Goal: Information Seeking & Learning: Learn about a topic

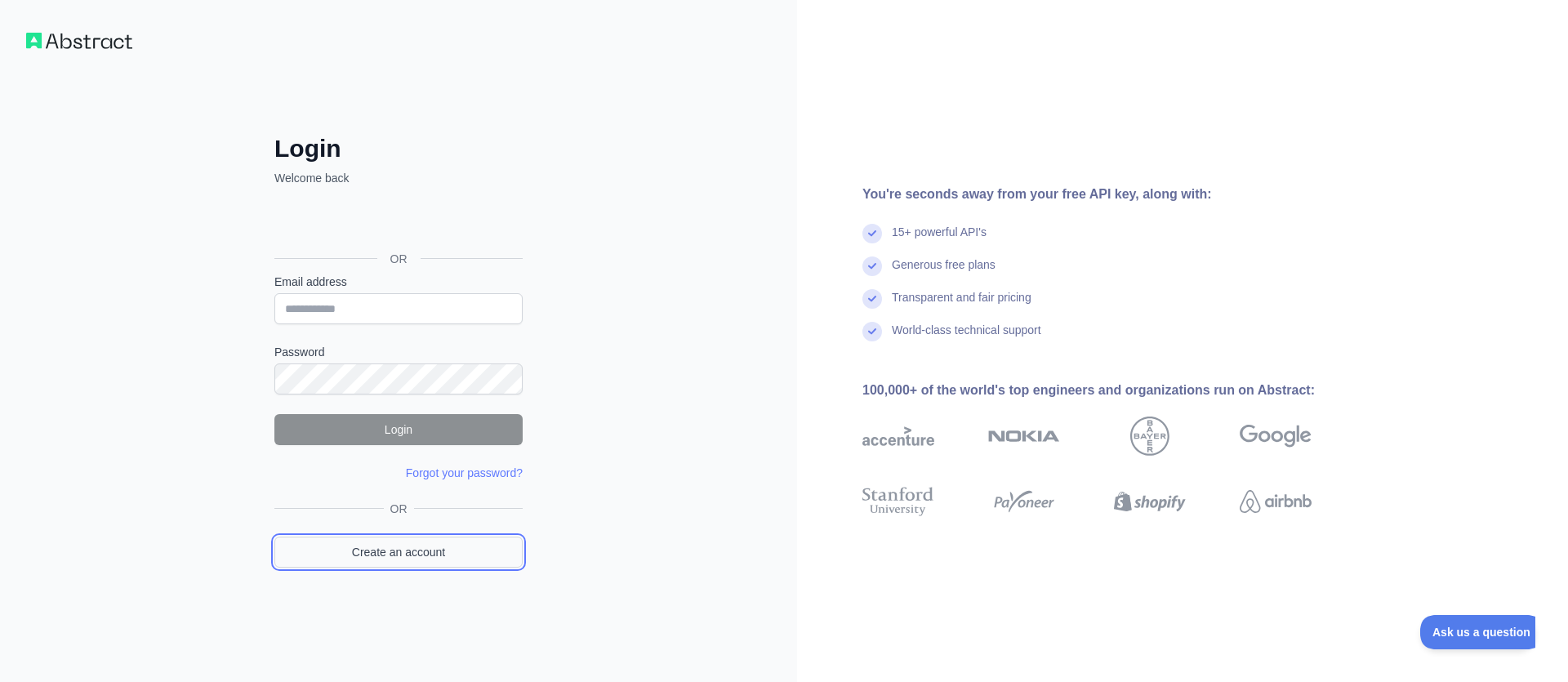
click at [420, 554] on link "Create an account" at bounding box center [398, 552] width 249 height 31
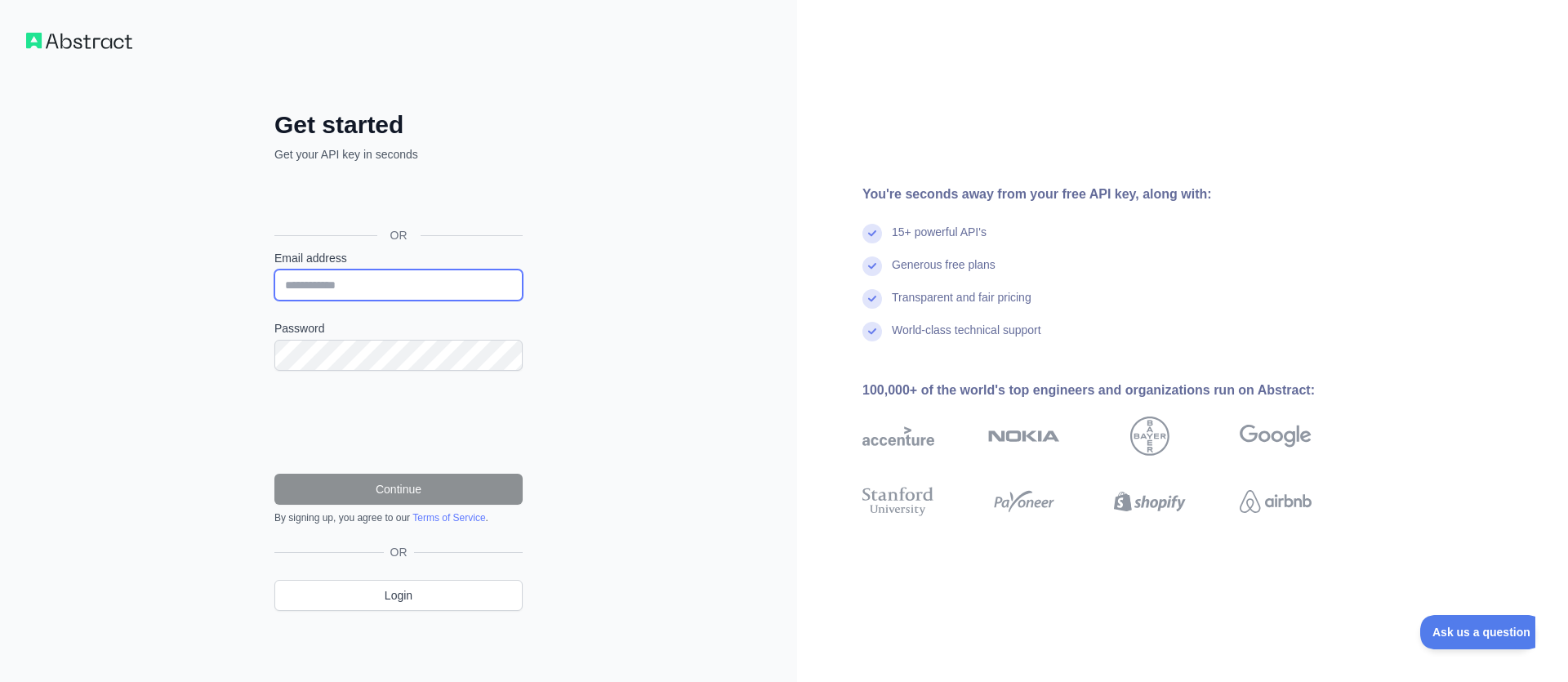
click at [379, 280] on input "Email address" at bounding box center [398, 285] width 249 height 31
paste input "**********"
type input "**********"
click at [111, 37] on img at bounding box center [80, 41] width 106 height 16
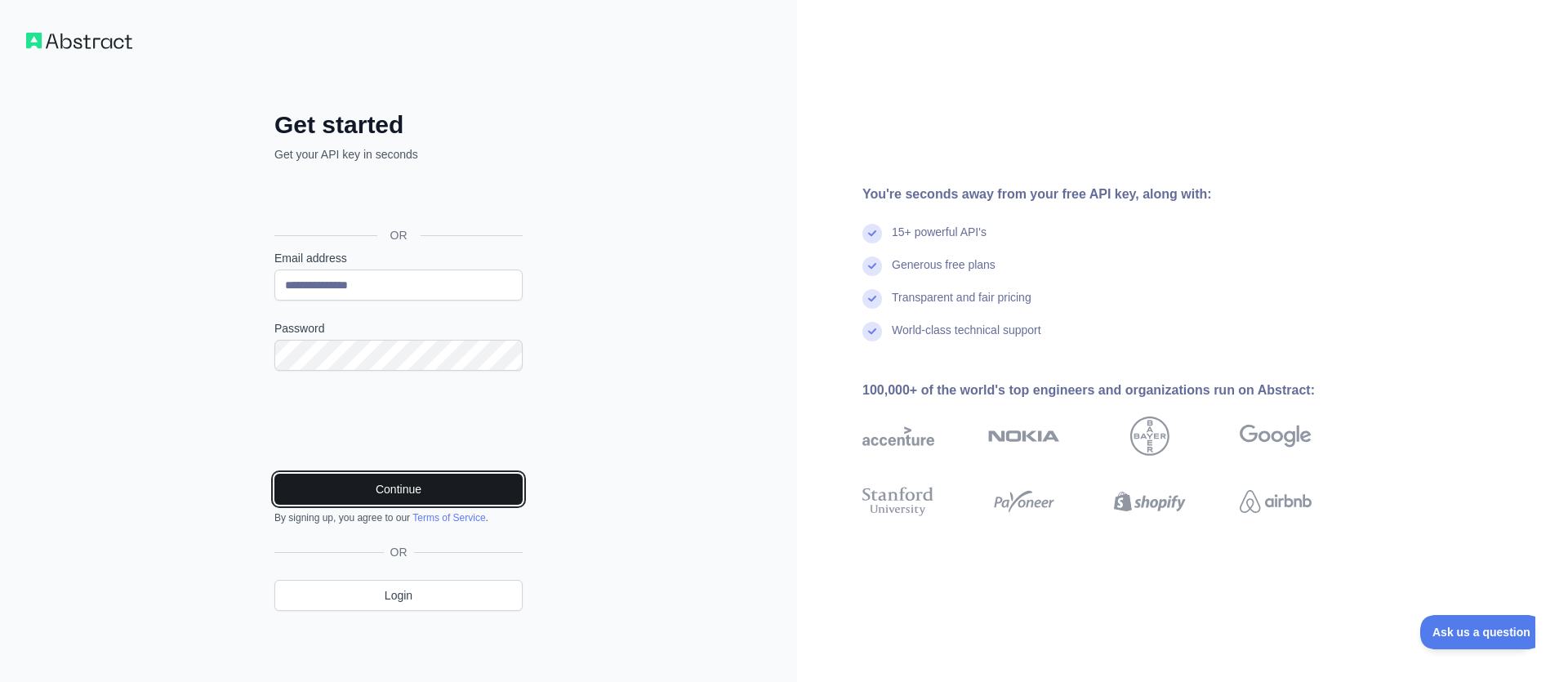
click at [395, 496] on button "Continue" at bounding box center [398, 489] width 249 height 31
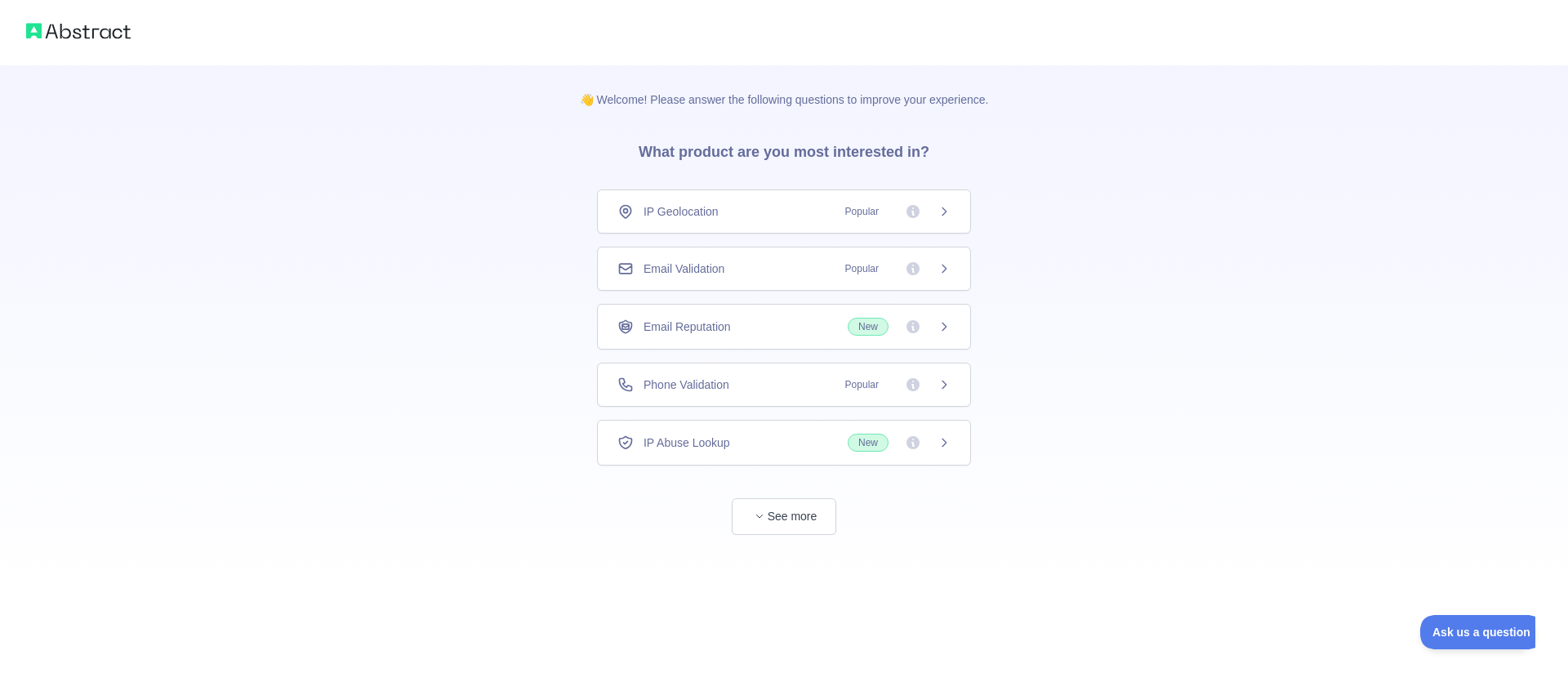
click at [669, 216] on span "IP Geolocation" at bounding box center [681, 211] width 75 height 16
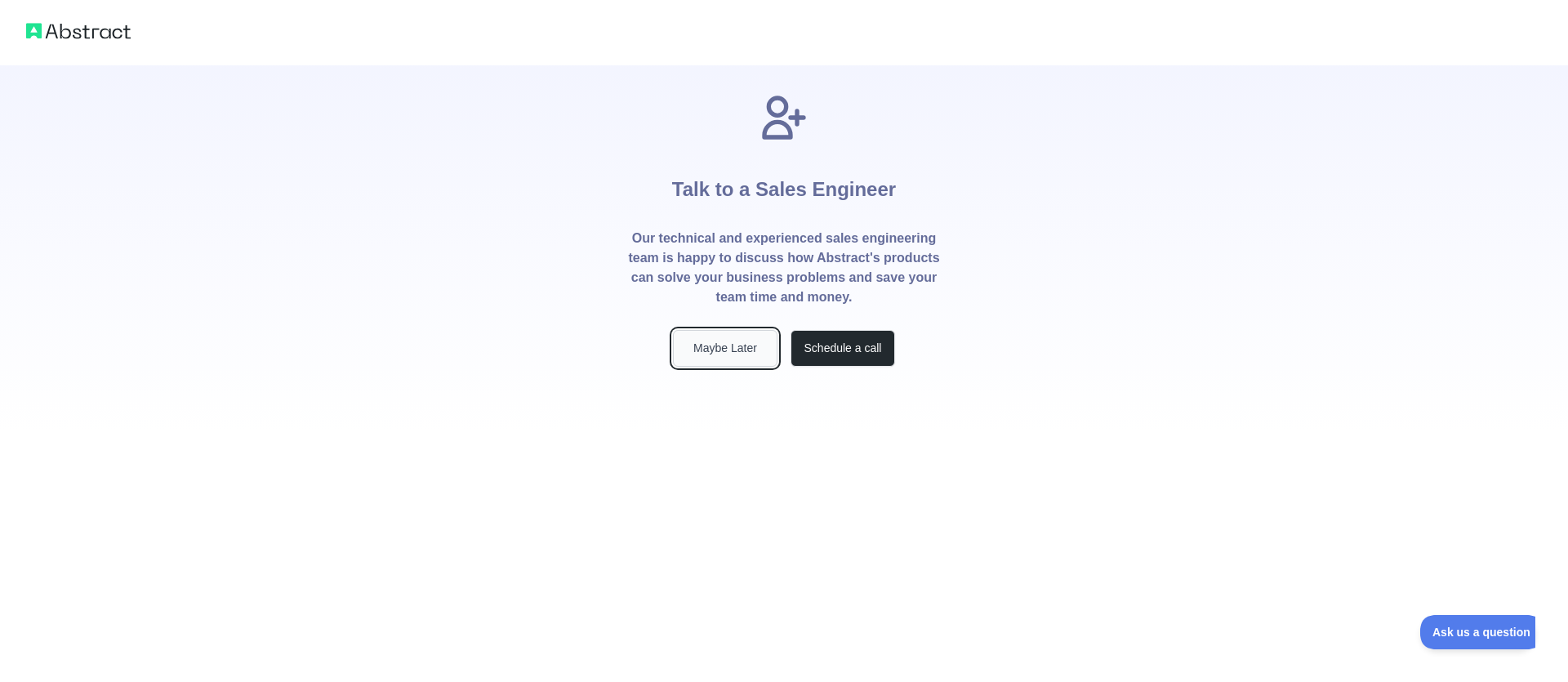
click at [720, 357] on button "Maybe Later" at bounding box center [725, 349] width 104 height 37
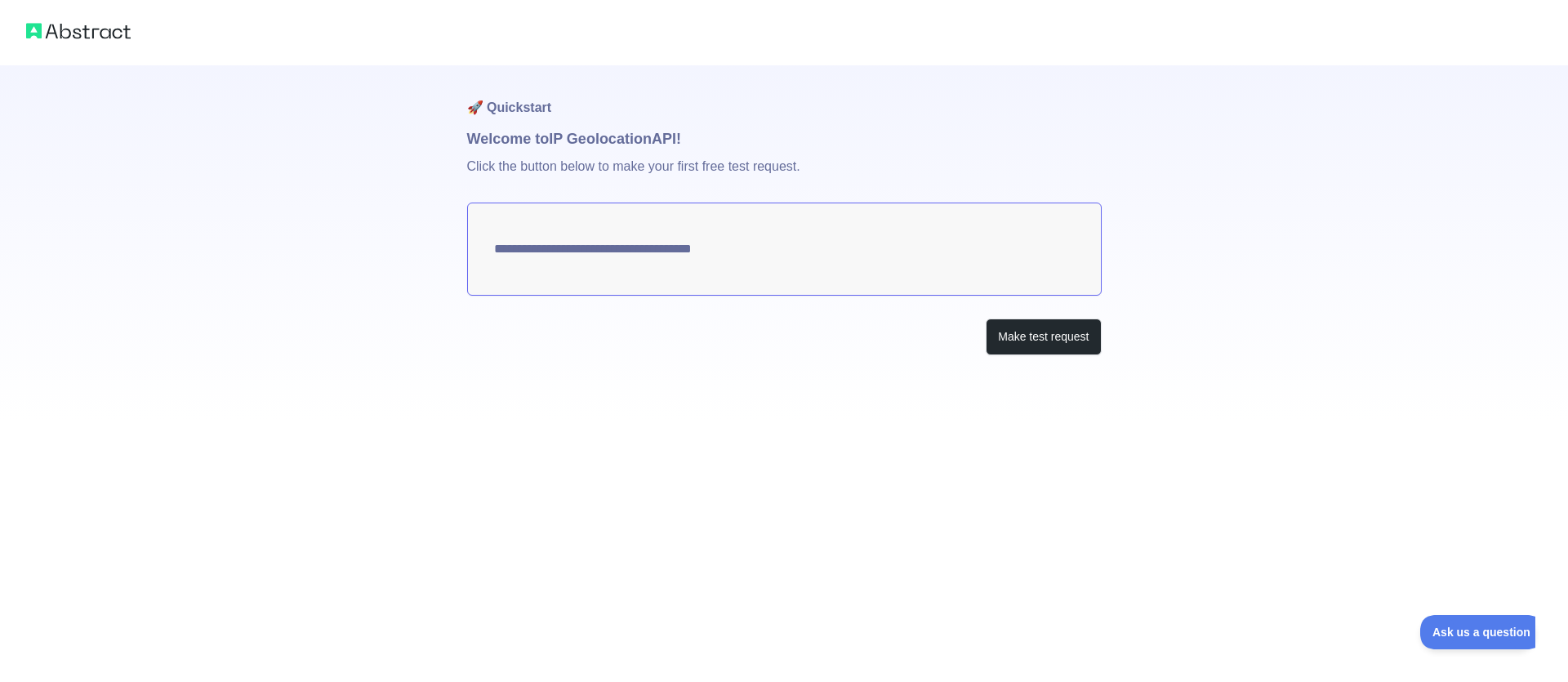
type textarea "**********"
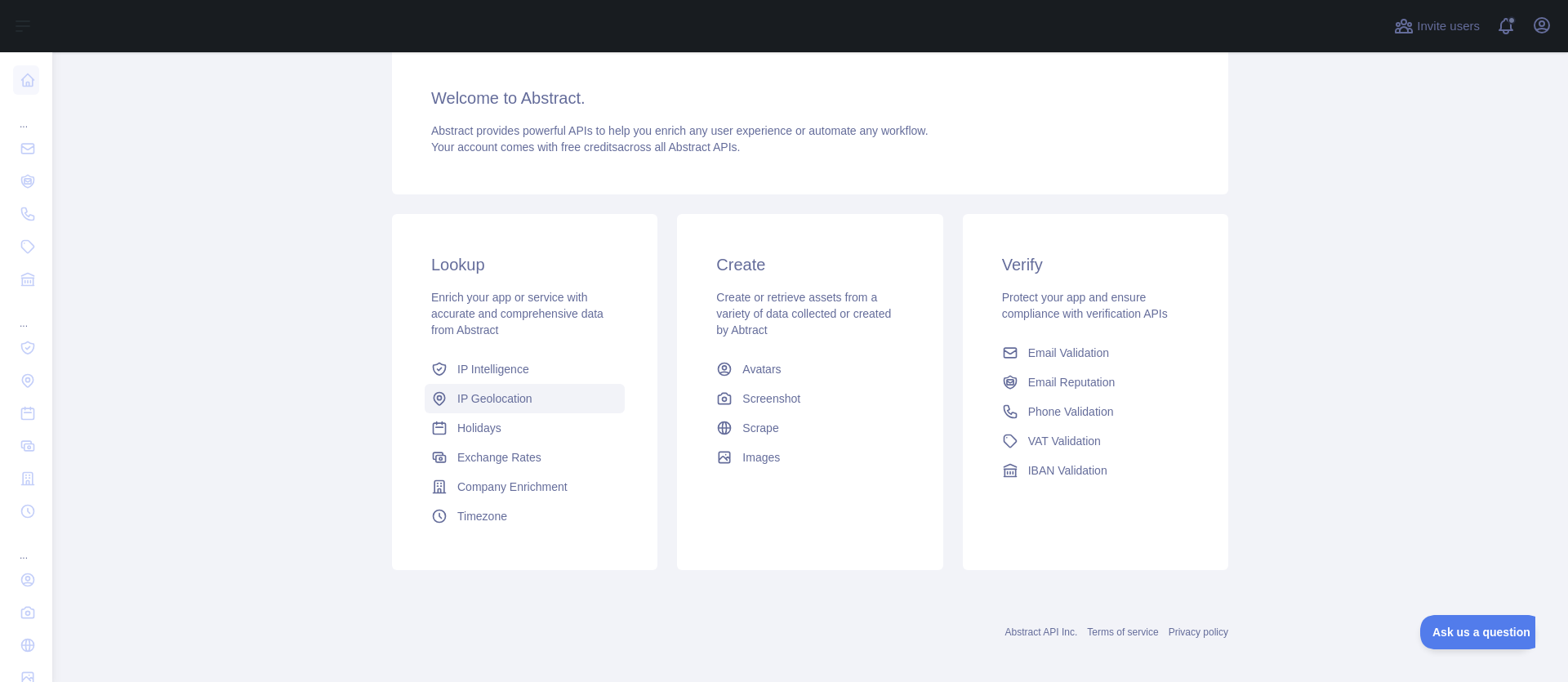
scroll to position [132, 0]
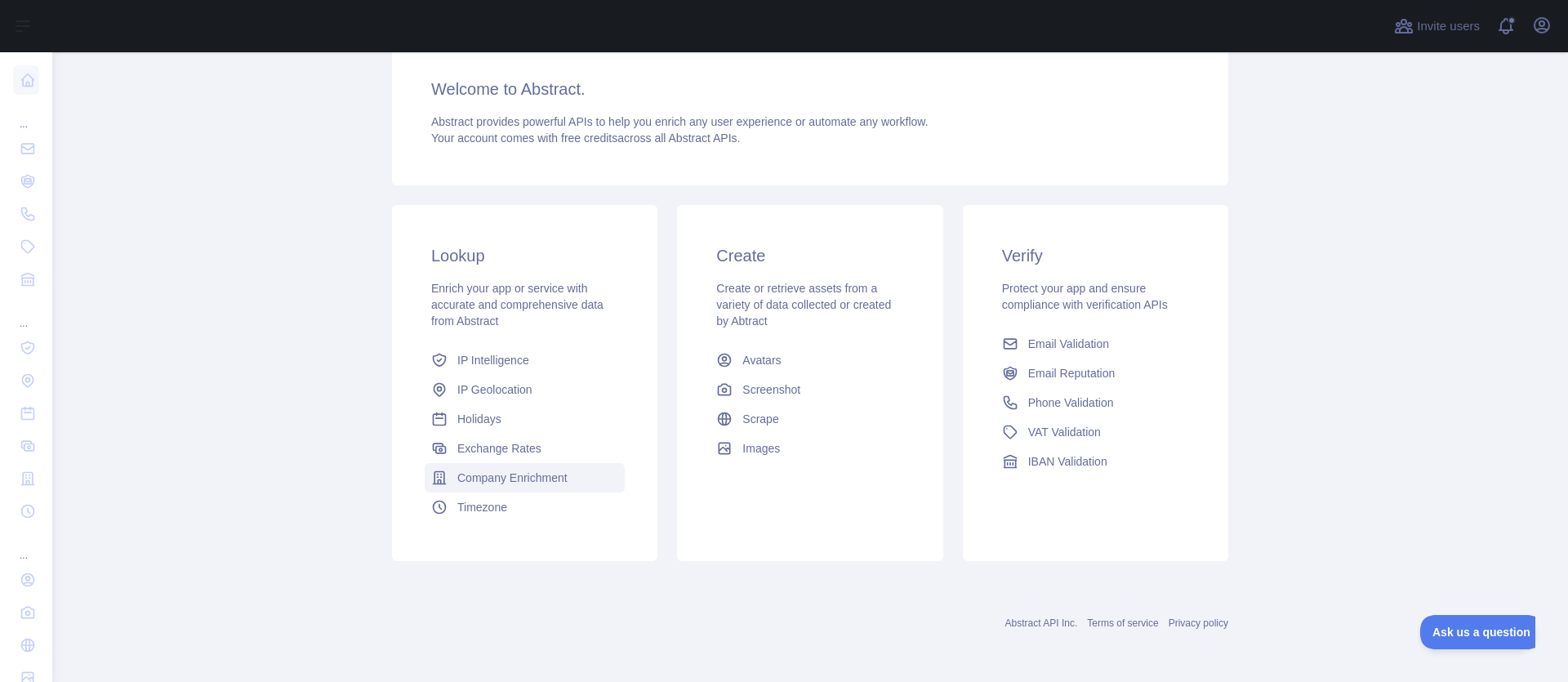
click at [482, 481] on span "Company Enrichment" at bounding box center [512, 478] width 111 height 16
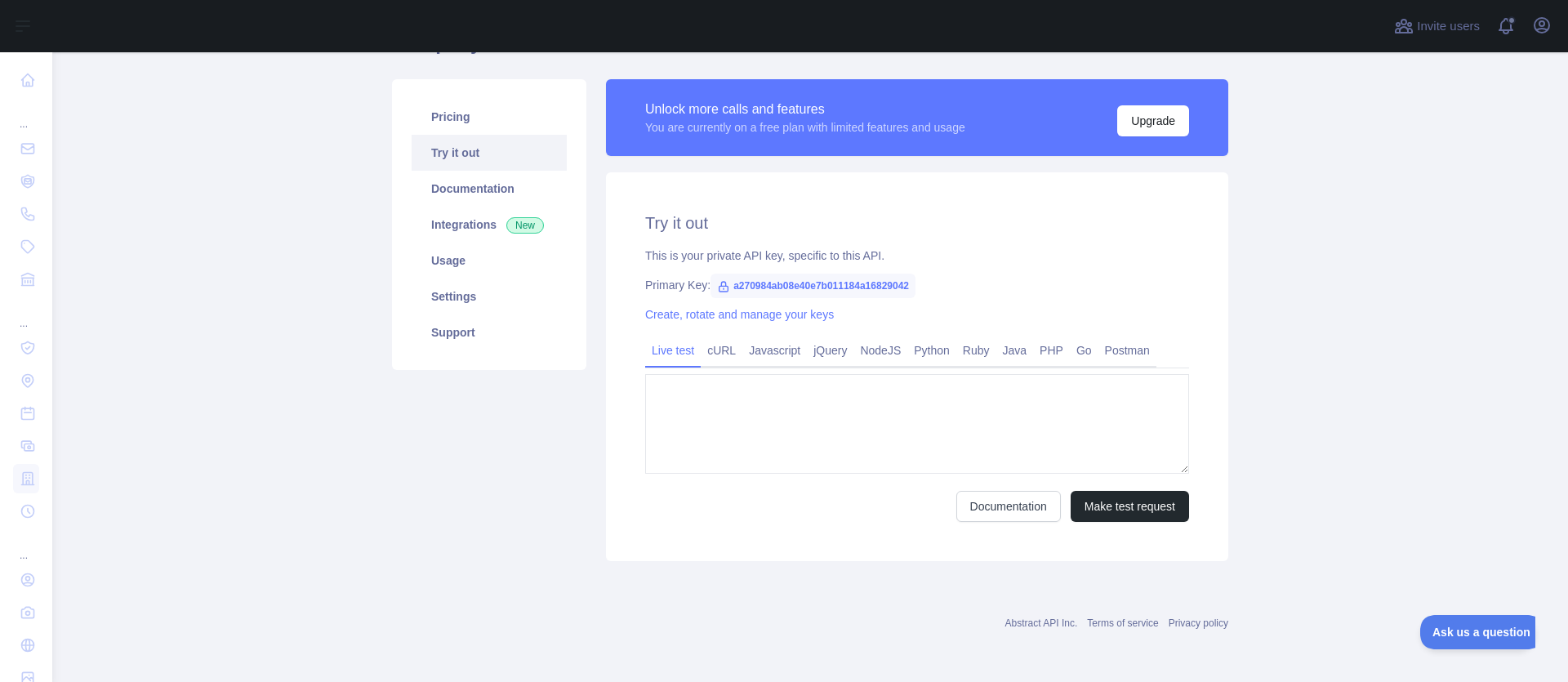
type textarea "**********"
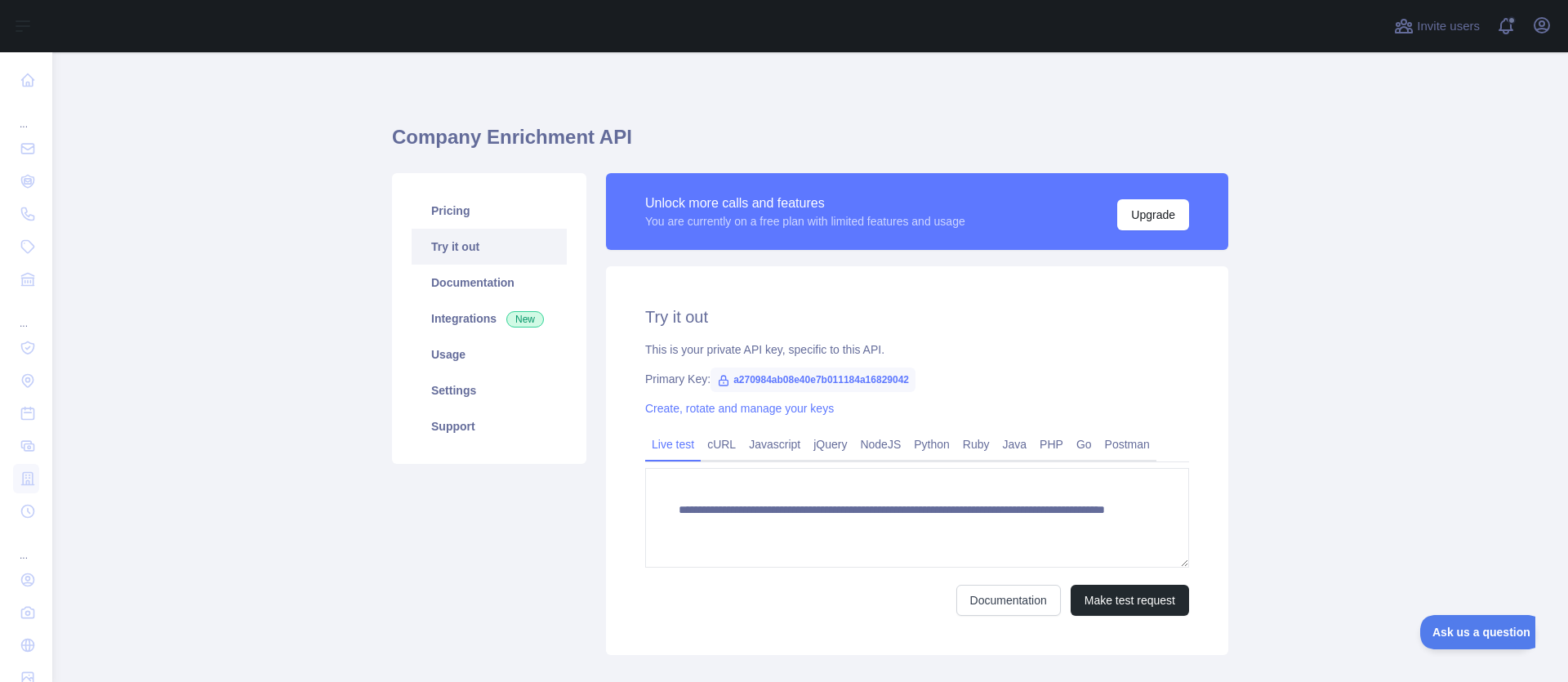
click at [865, 378] on span "a270984ab08e40e7b011184a16829042" at bounding box center [813, 380] width 205 height 25
click at [865, 379] on span "a270984ab08e40e7b011184a16829042" at bounding box center [813, 380] width 205 height 25
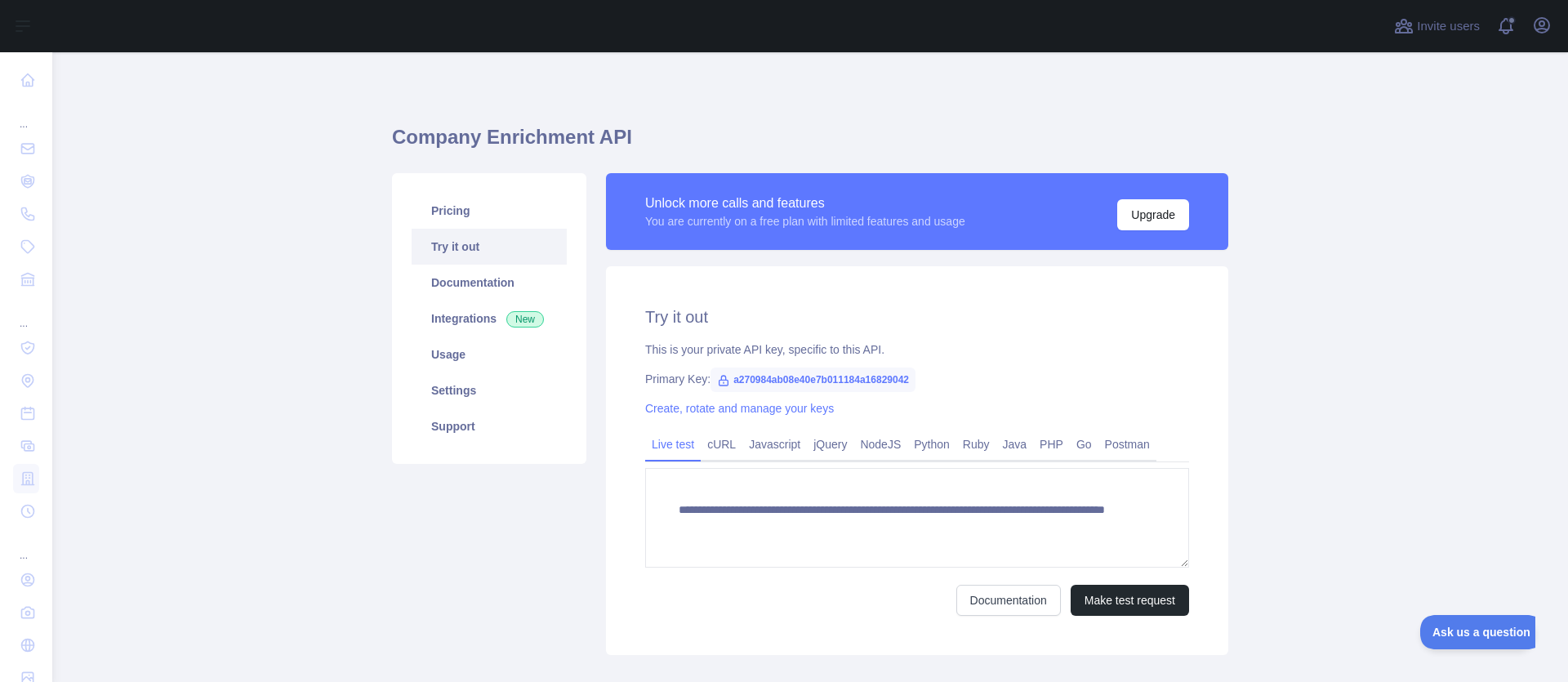
click at [865, 379] on span "a270984ab08e40e7b011184a16829042" at bounding box center [813, 380] width 205 height 25
copy span "a270984ab08e40e7b011184a16829042"
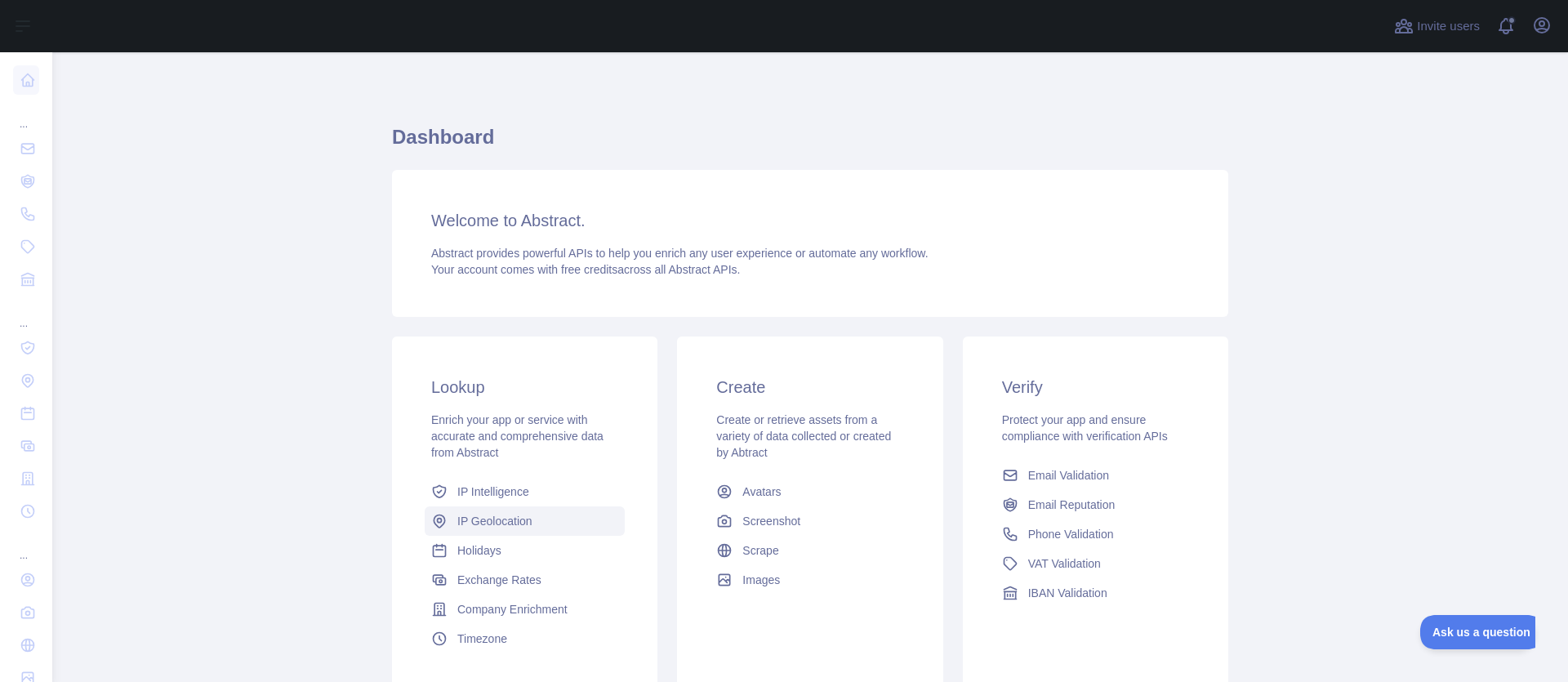
click at [483, 529] on span "IP Geolocation" at bounding box center [494, 521] width 75 height 16
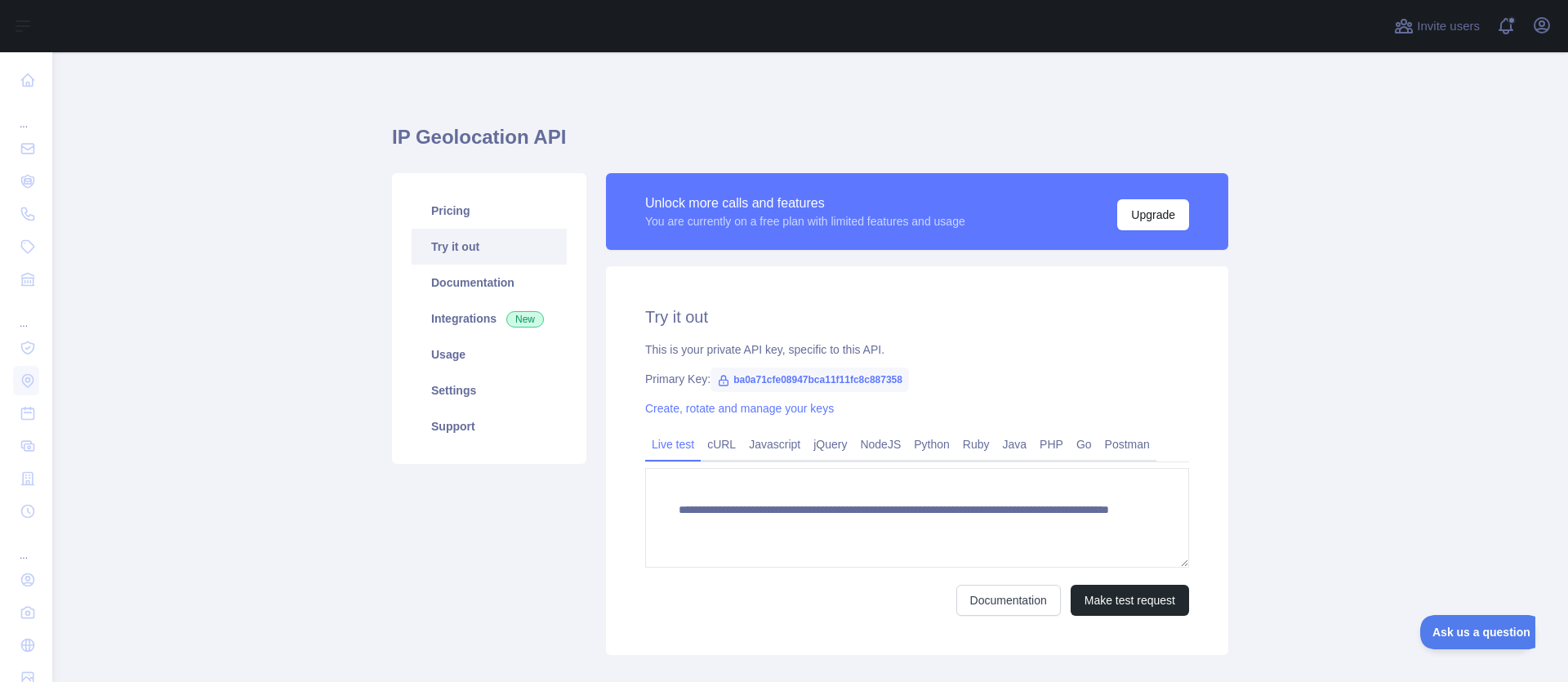
click at [753, 383] on span "ba0a71cfe08947bca11f11fc8c887358" at bounding box center [809, 380] width 198 height 25
copy span "ba0a71cfe08947bca11f11fc8c887358"
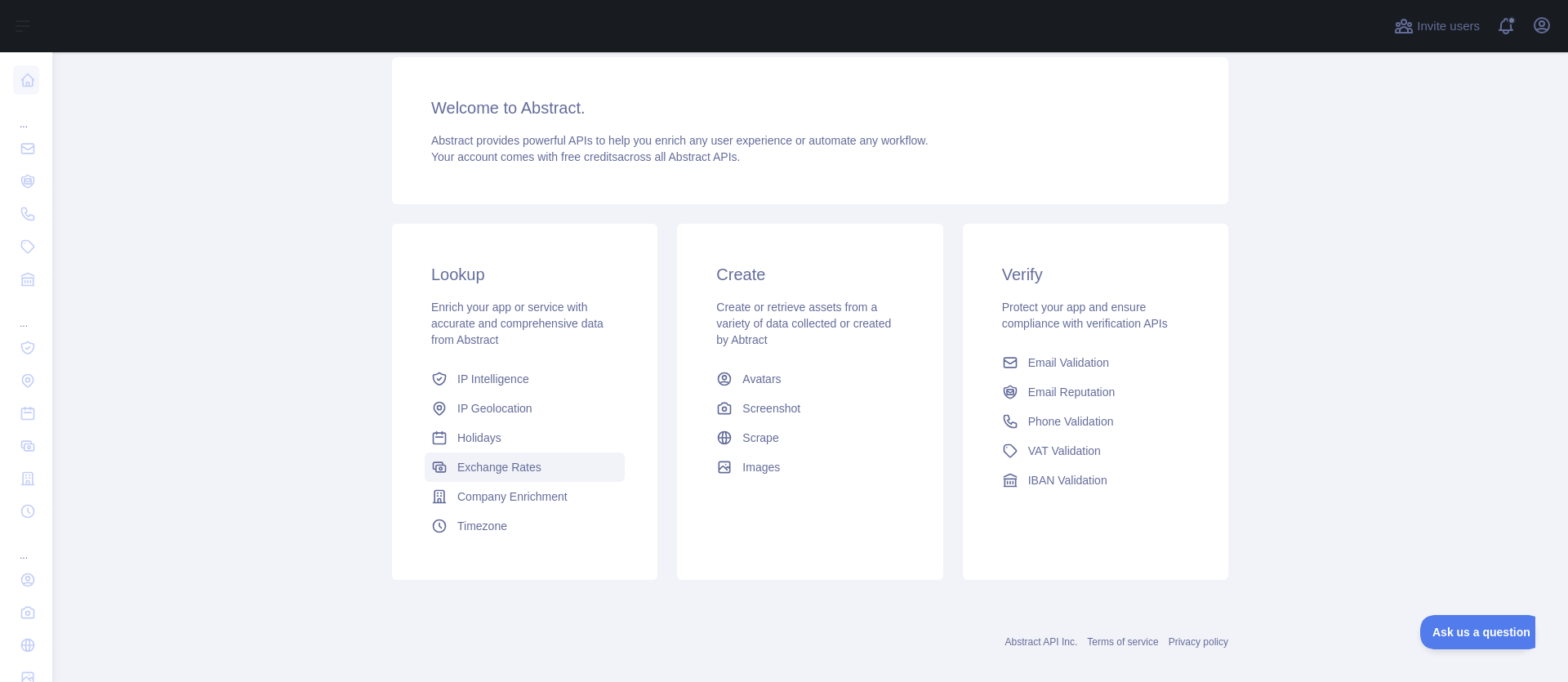
scroll to position [132, 0]
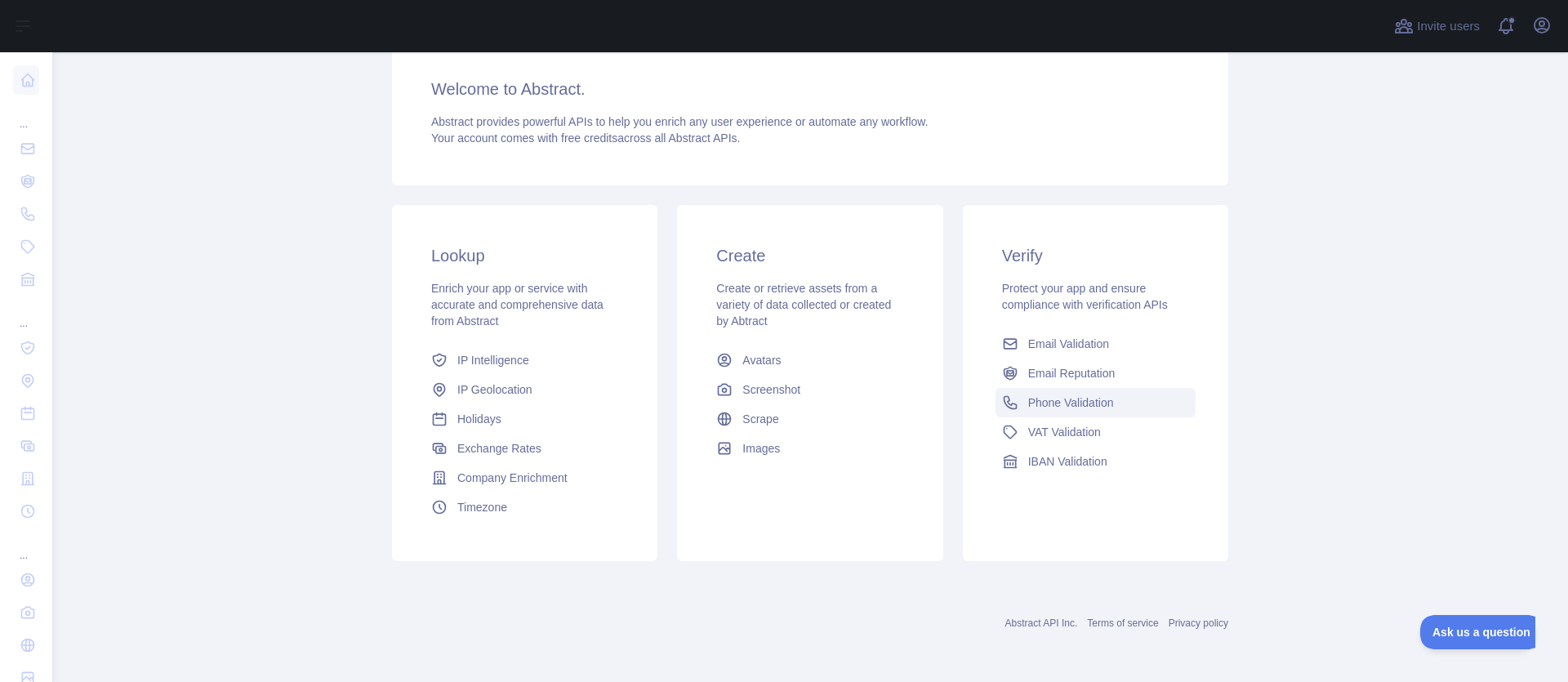
click at [1037, 404] on span "Phone Validation" at bounding box center [1071, 402] width 86 height 16
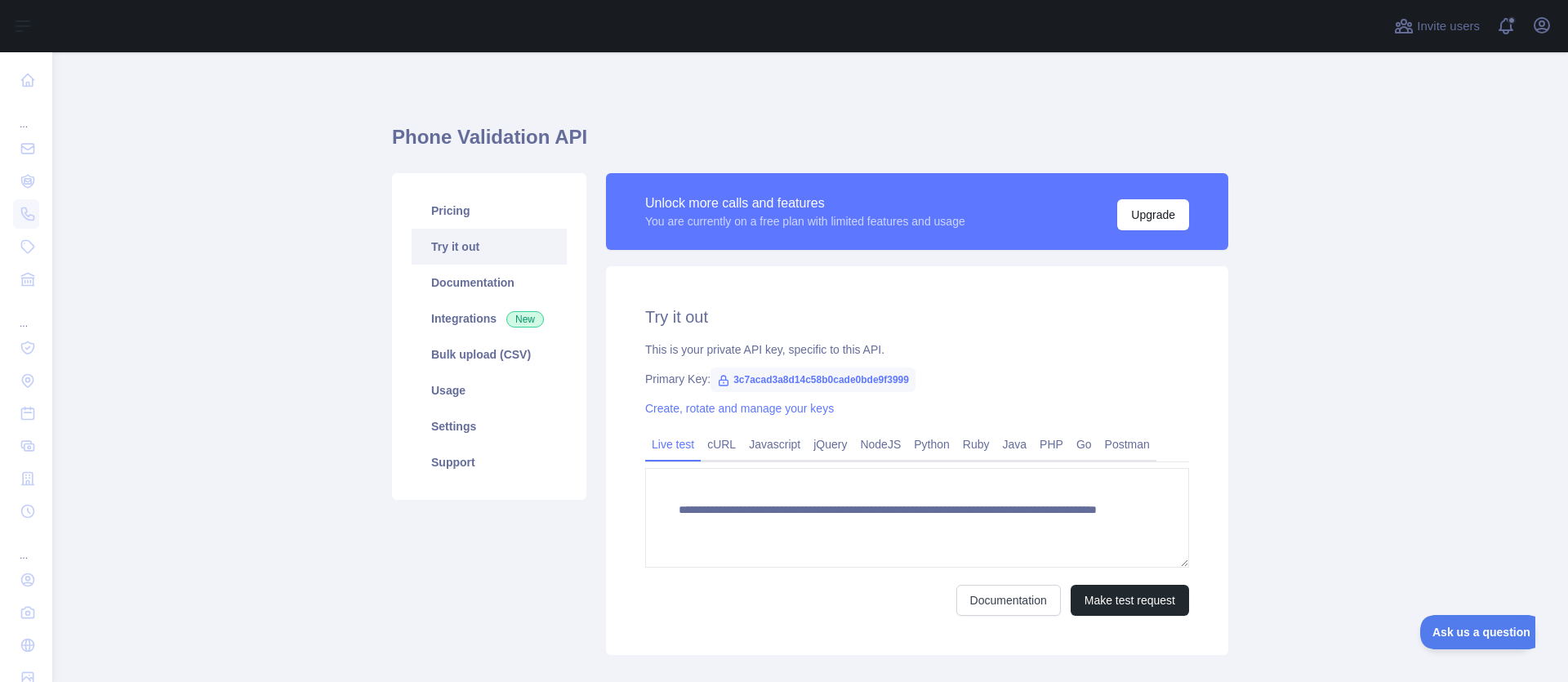
click at [423, 242] on link "Try it out" at bounding box center [488, 247] width 155 height 36
click at [784, 369] on span "3c7acad3a8d14c58b0cade0bde9f3999" at bounding box center [813, 380] width 205 height 25
click at [784, 384] on span "3c7acad3a8d14c58b0cade0bde9f3999" at bounding box center [813, 380] width 205 height 25
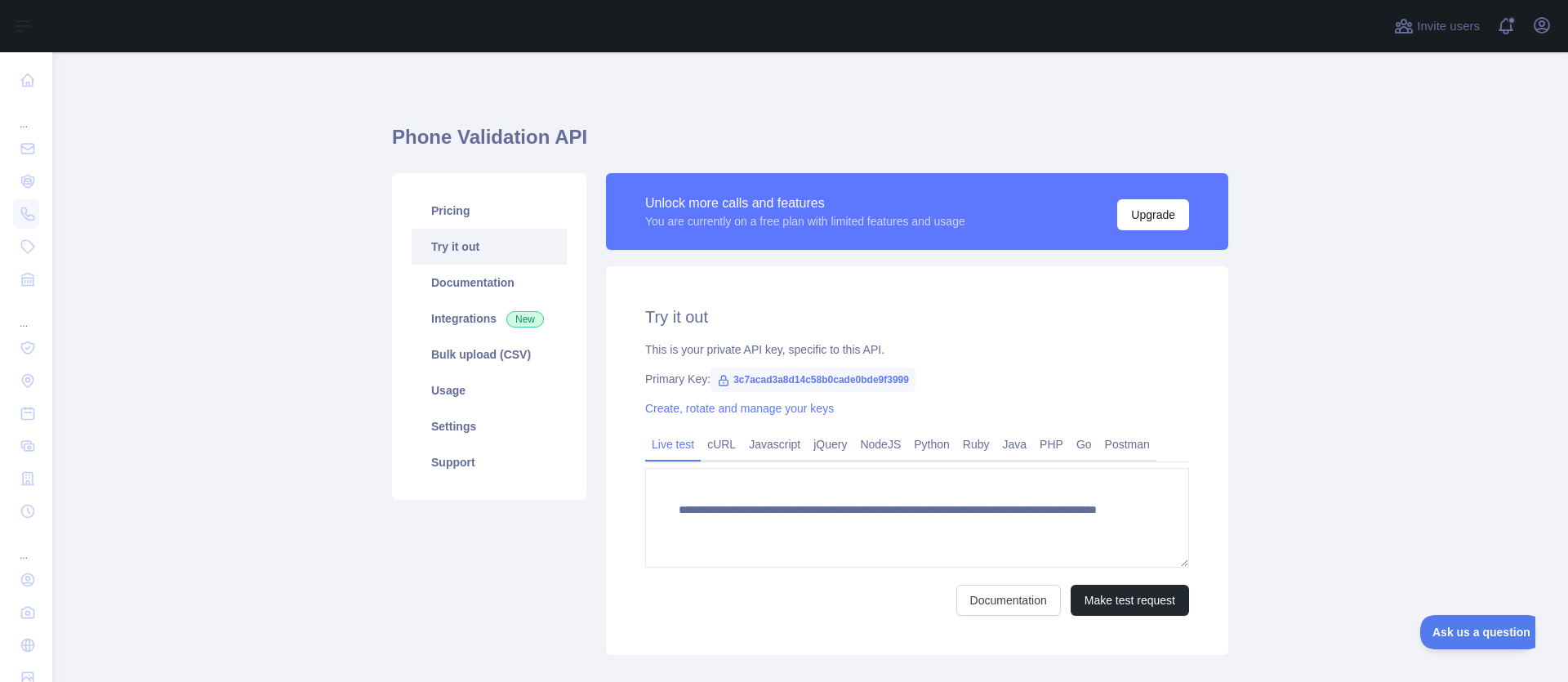
click at [784, 384] on span "3c7acad3a8d14c58b0cade0bde9f3999" at bounding box center [813, 380] width 205 height 25
copy span "3c7acad3a8d14c58b0cade0bde9f3999"
